Goal: Information Seeking & Learning: Learn about a topic

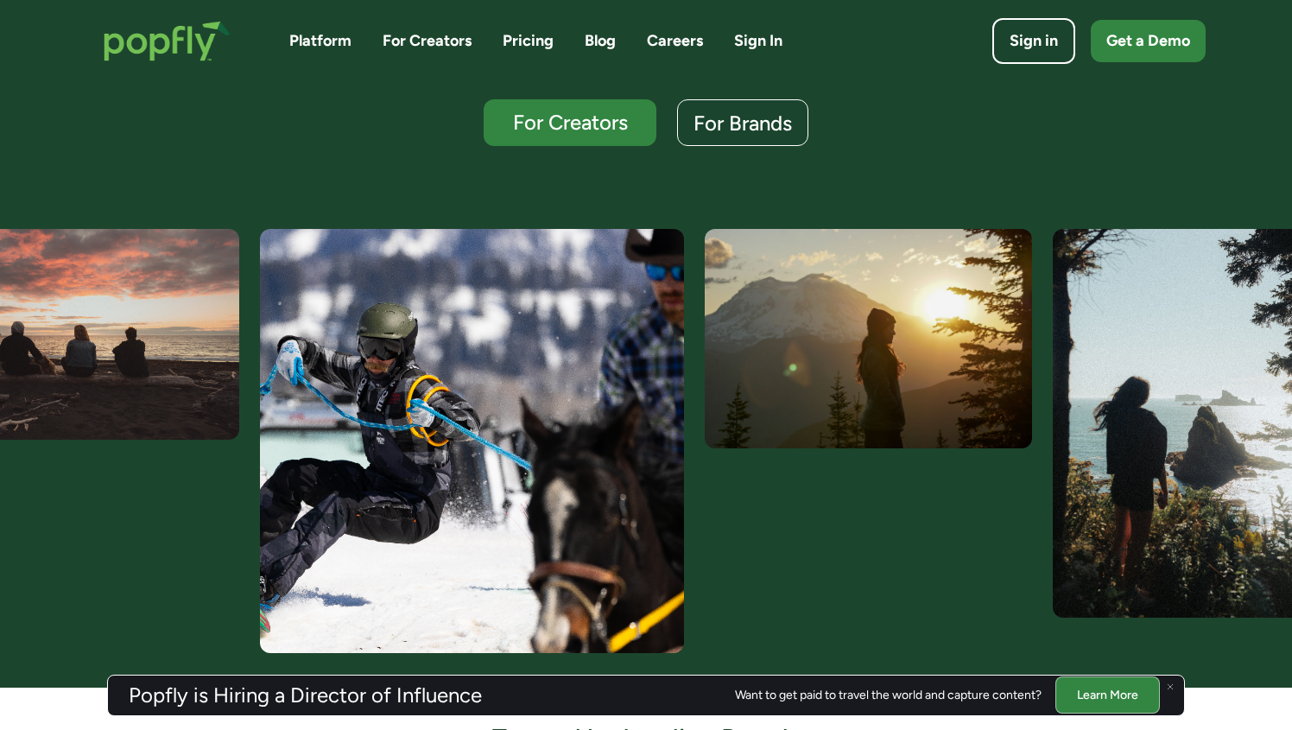
scroll to position [491, 0]
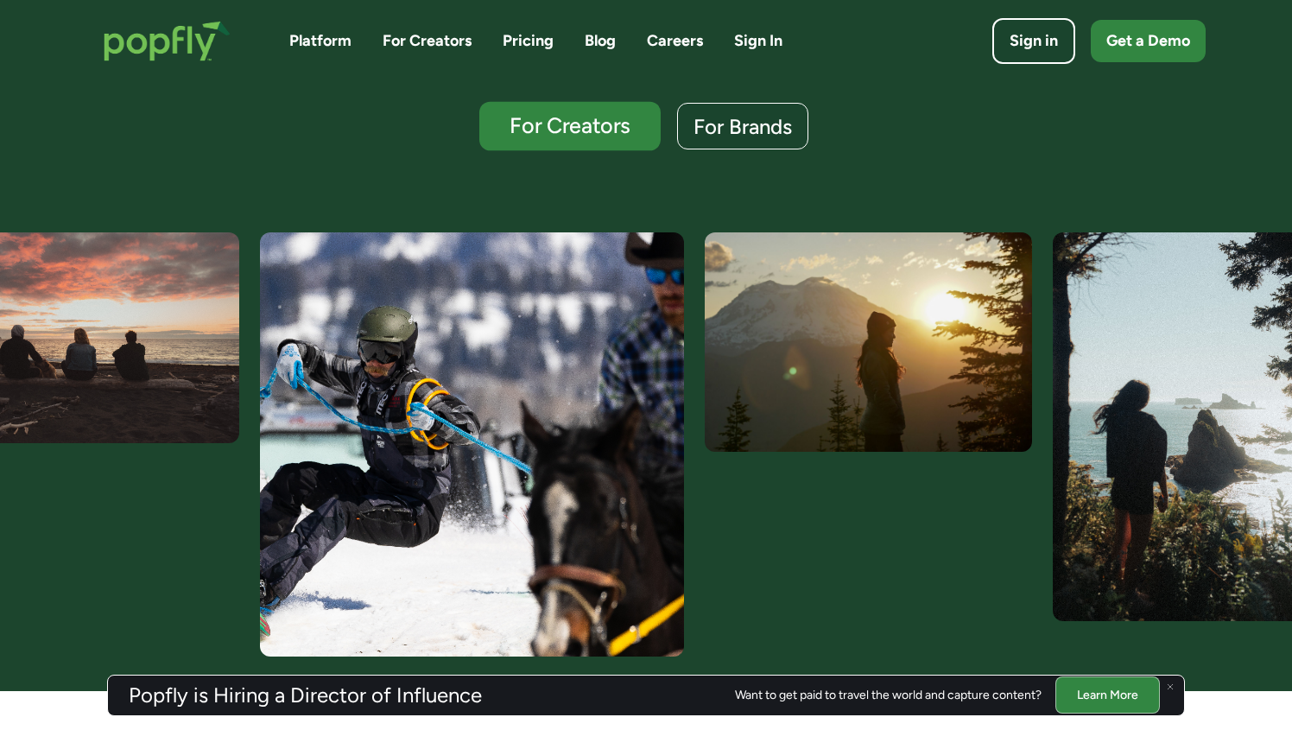
click at [618, 129] on div "For Creators" at bounding box center [570, 126] width 149 height 22
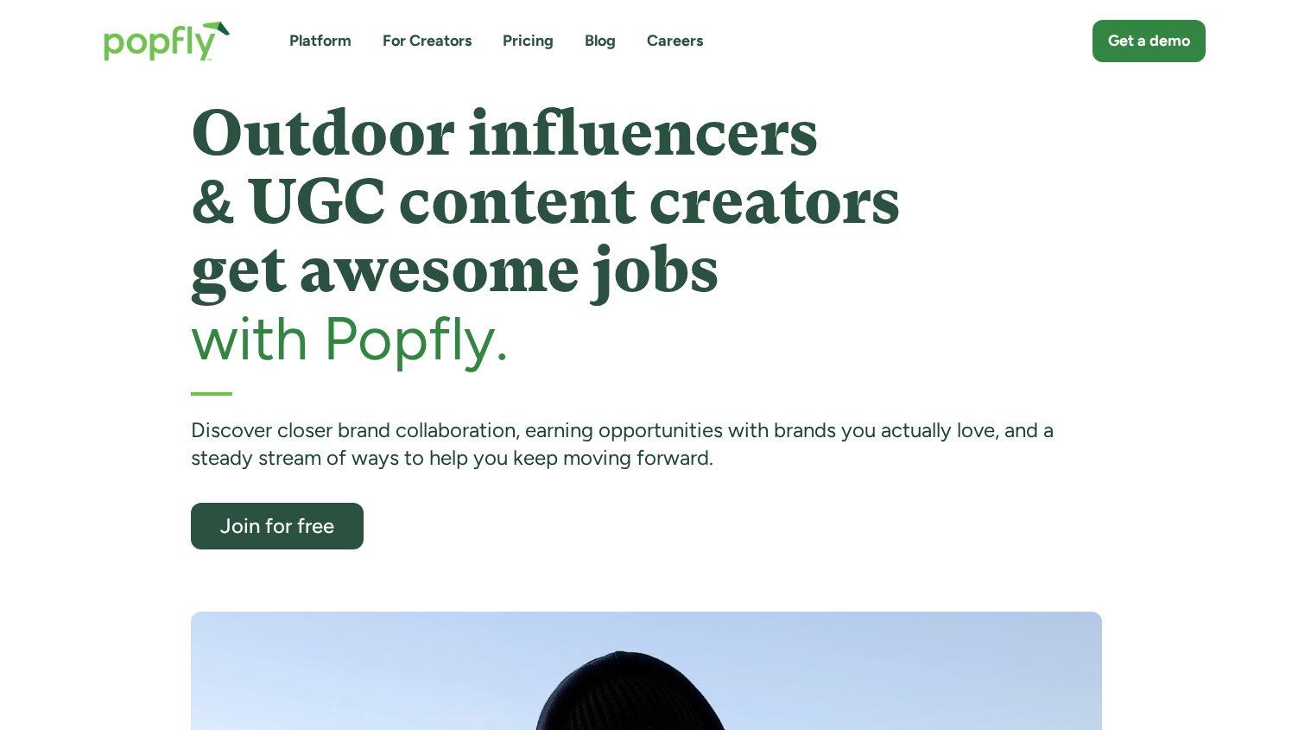
click at [521, 41] on link "Pricing" at bounding box center [528, 41] width 51 height 22
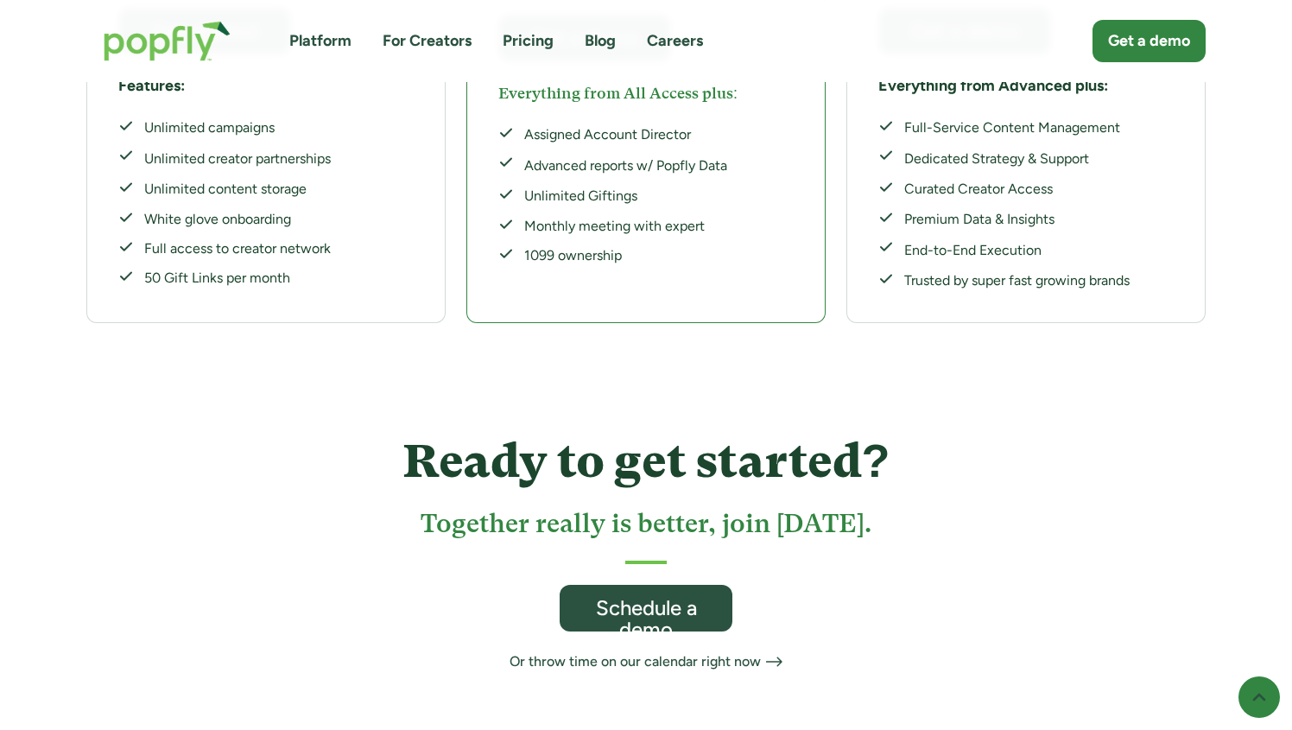
scroll to position [718, 0]
